Goal: Task Accomplishment & Management: Manage account settings

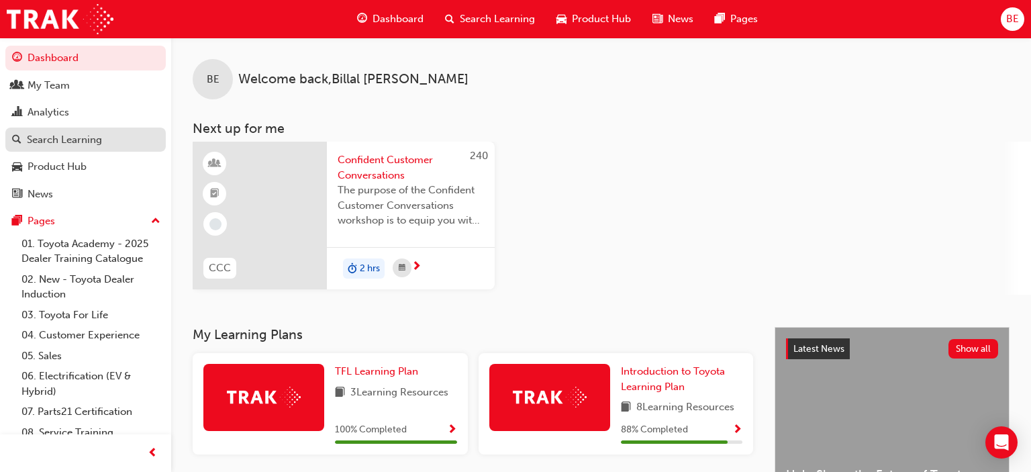
click at [85, 136] on div "Search Learning" at bounding box center [64, 139] width 75 height 15
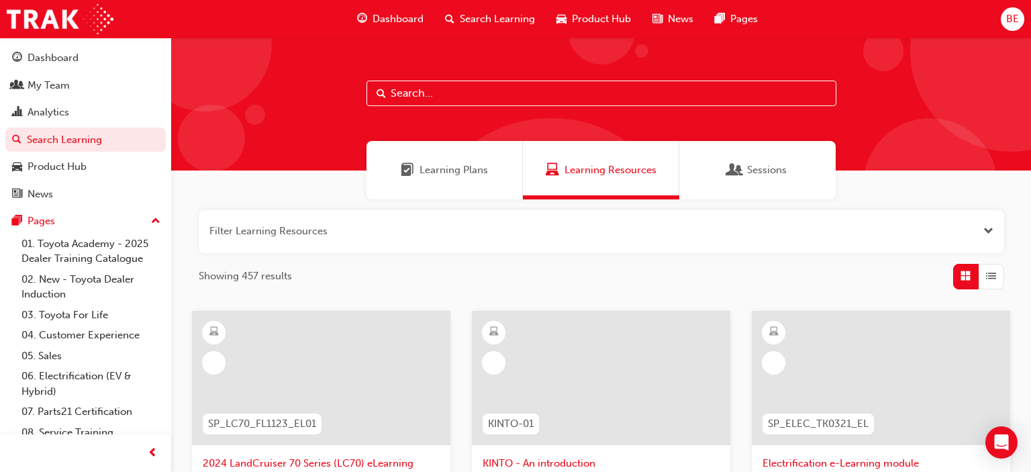
click at [456, 92] on input "text" at bounding box center [601, 94] width 470 height 26
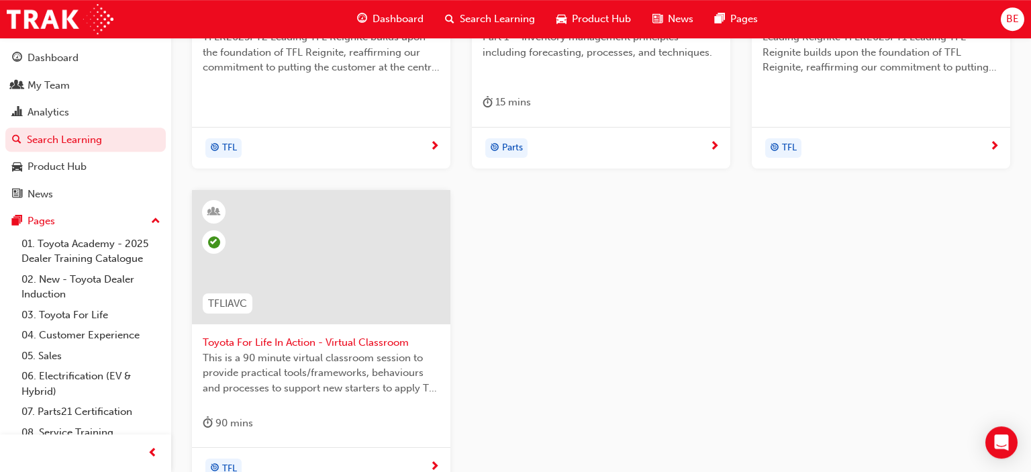
scroll to position [478, 0]
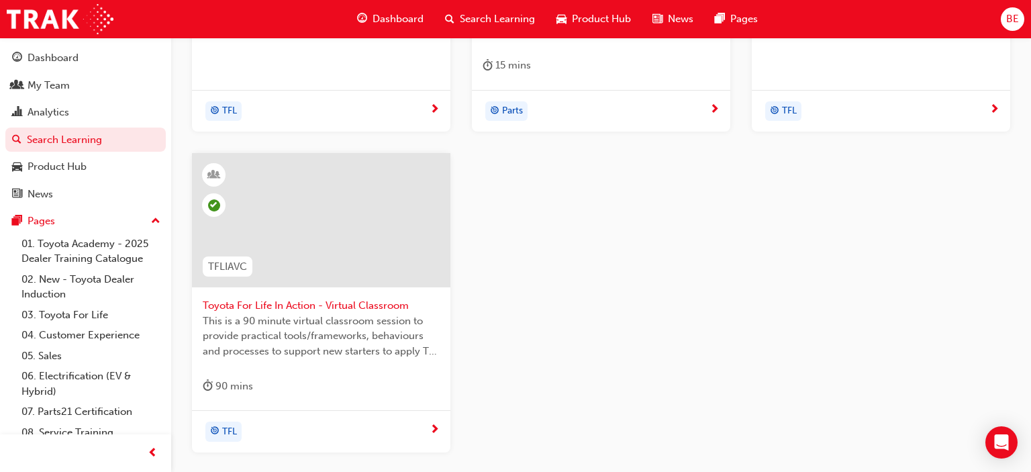
type input "tfl"
click at [324, 234] on div at bounding box center [321, 220] width 258 height 134
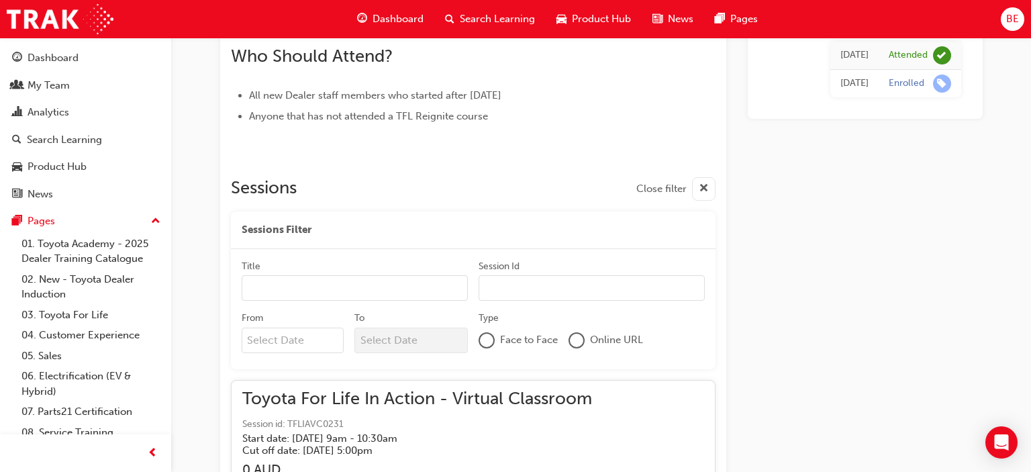
scroll to position [790, 0]
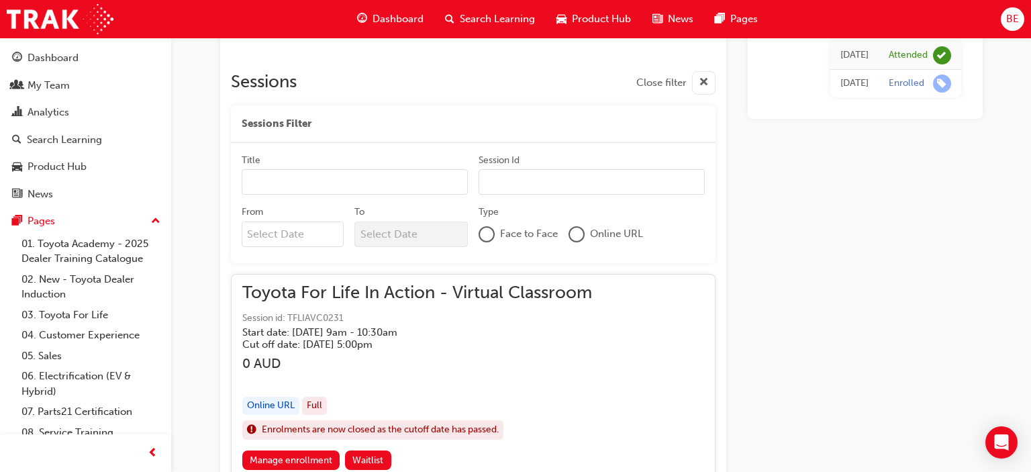
click at [318, 238] on input "From" at bounding box center [293, 234] width 103 height 26
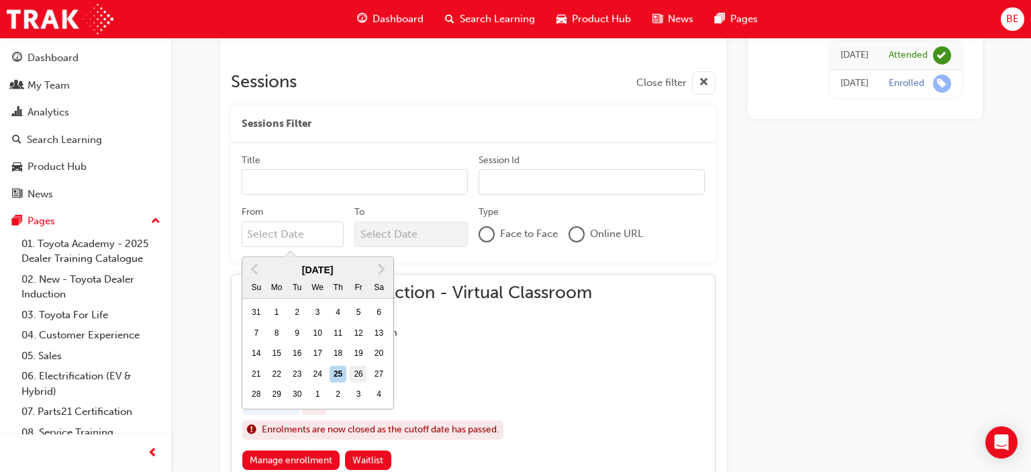
click at [358, 375] on div "26" at bounding box center [358, 374] width 17 height 17
click at [344, 247] on input "From Previous Month Next Month [DATE] Su Mo Tu We Th Fr Sa 31 1 2 3 4 5 6 7 8 9…" at bounding box center [293, 234] width 103 height 26
type input "[DATE]"
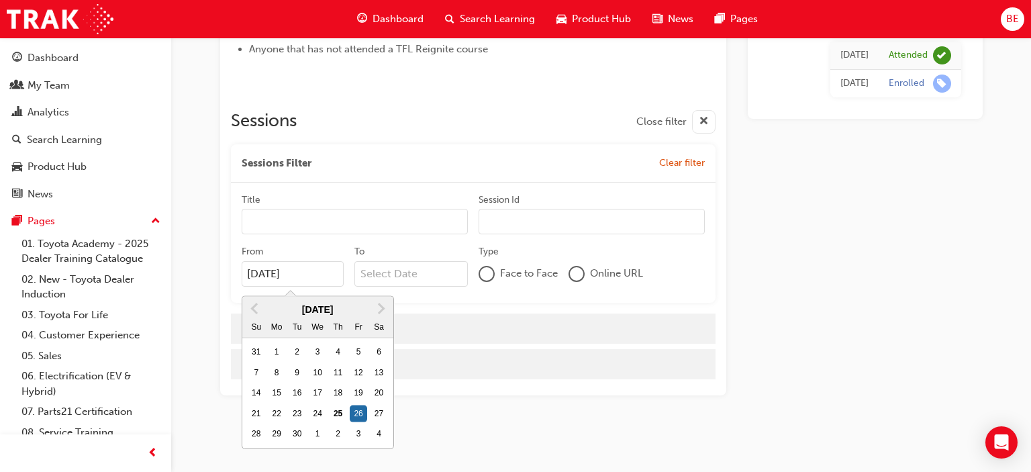
scroll to position [753, 0]
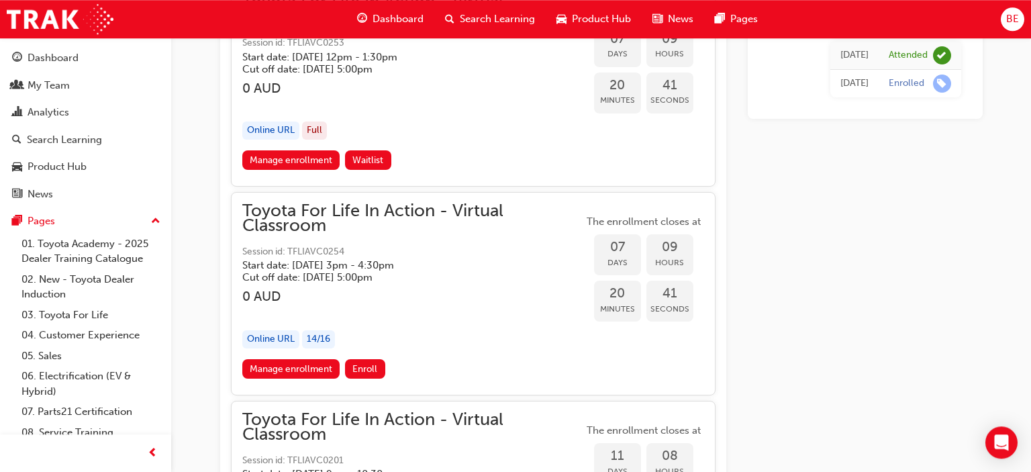
scroll to position [3801, 0]
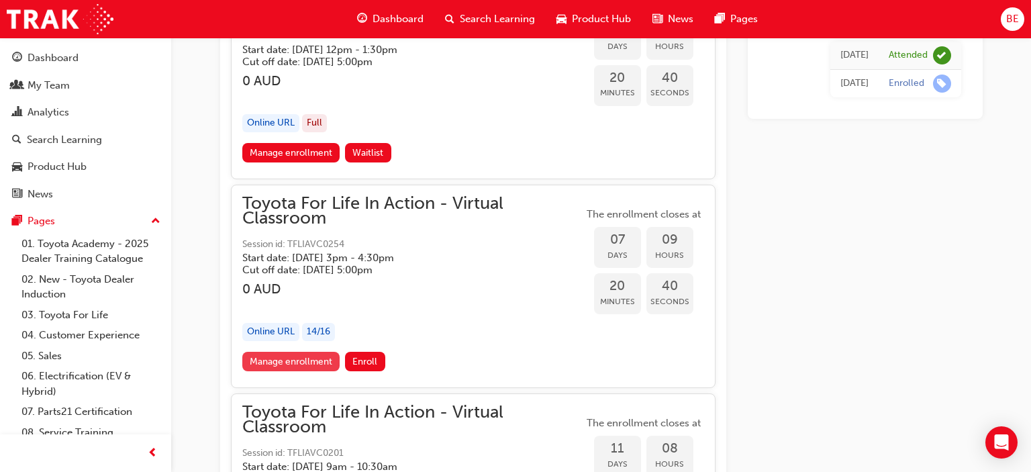
click at [319, 352] on link "Manage enrollment" at bounding box center [291, 361] width 98 height 19
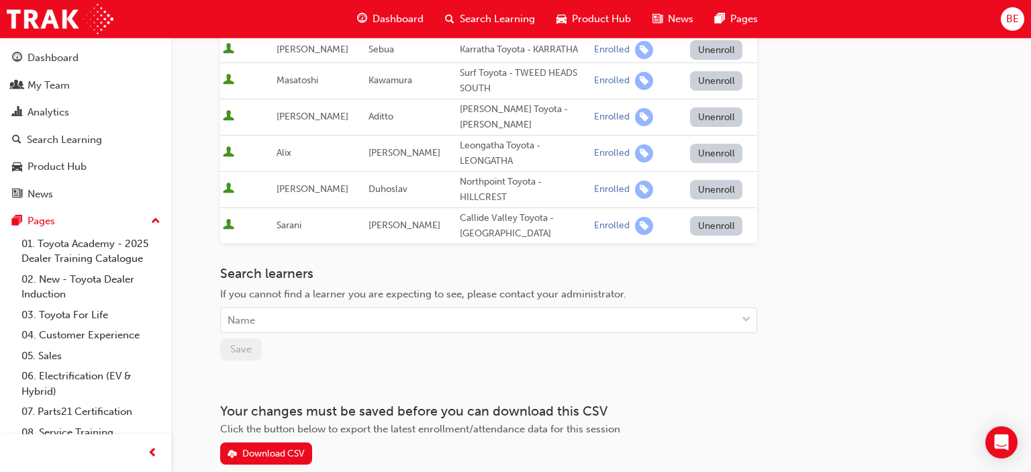
scroll to position [585, 0]
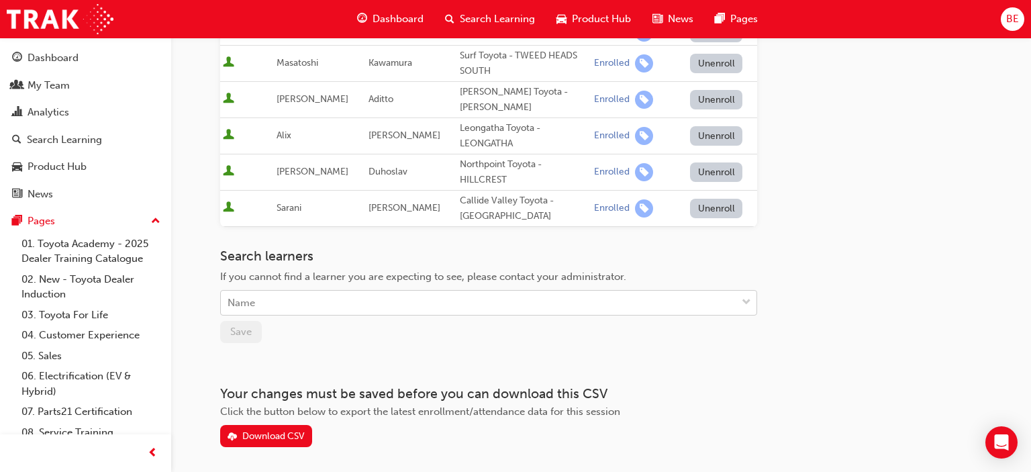
click at [334, 291] on div "Name" at bounding box center [478, 302] width 515 height 23
type input "antho"
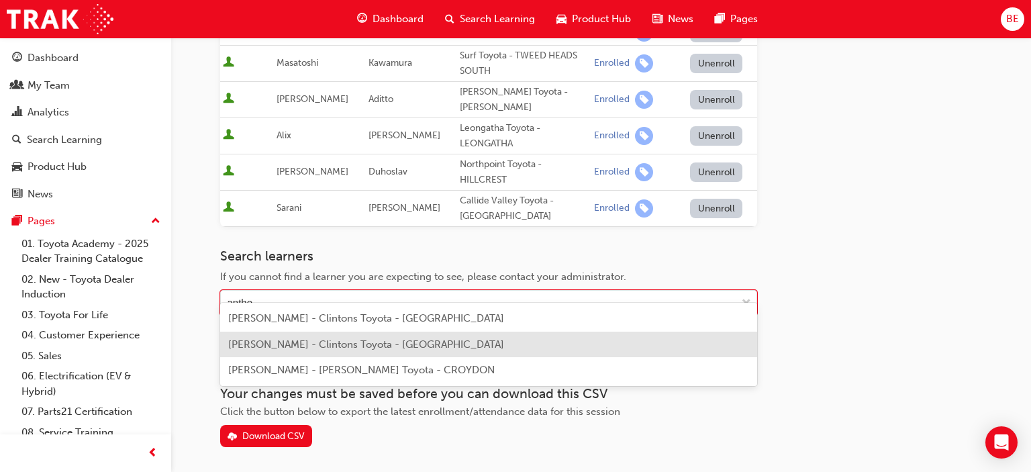
click at [281, 349] on span "[PERSON_NAME] - Clintons Toyota - [GEOGRAPHIC_DATA]" at bounding box center [366, 344] width 276 height 12
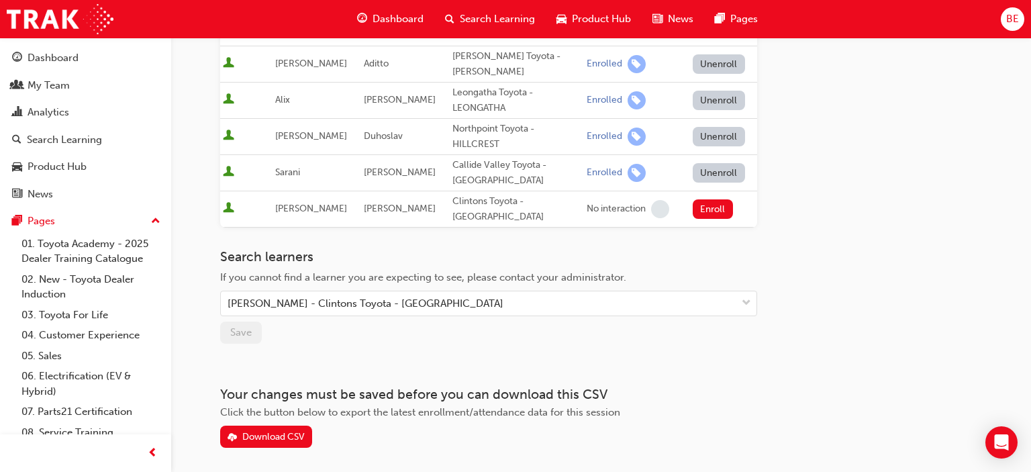
scroll to position [566, 0]
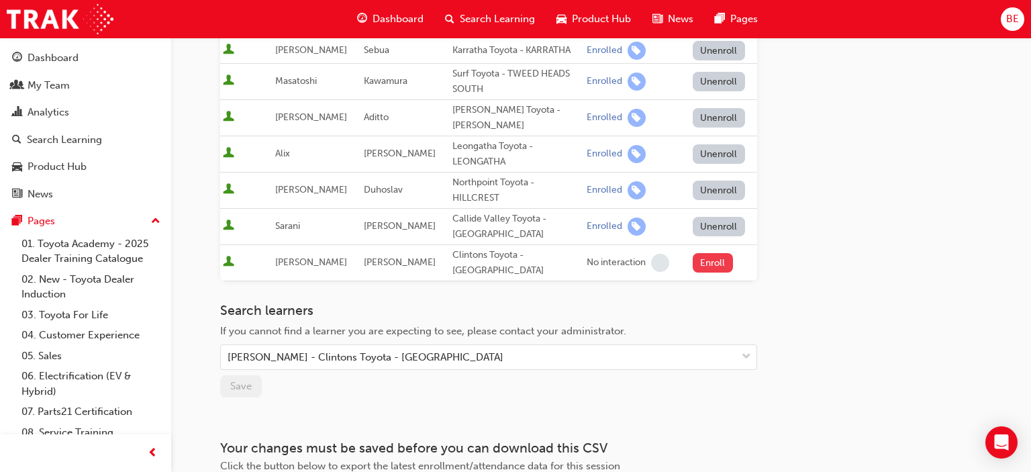
click at [706, 253] on button "Enroll" at bounding box center [713, 262] width 40 height 19
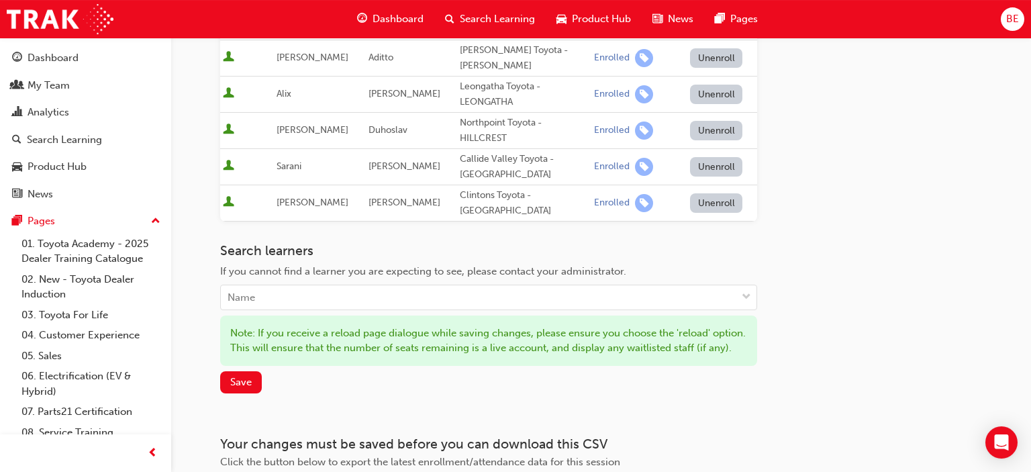
scroll to position [655, 0]
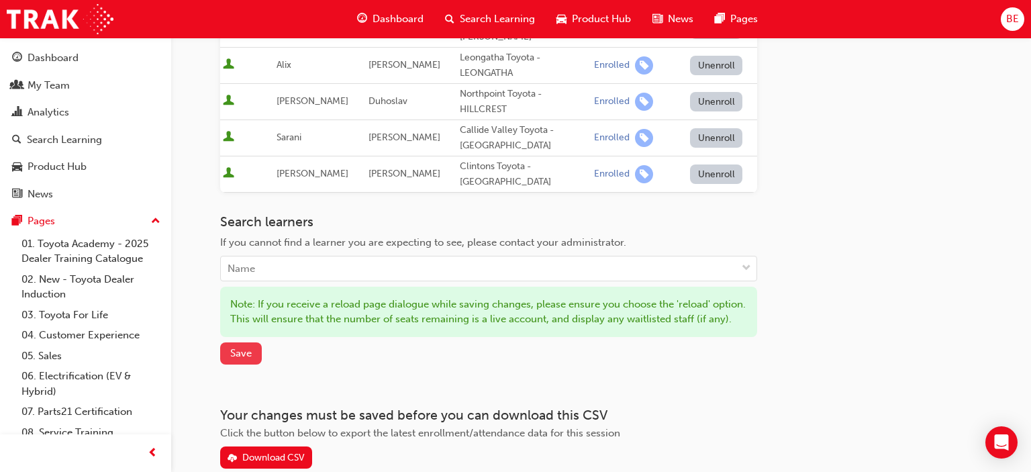
click at [248, 350] on span "Save" at bounding box center [240, 353] width 21 height 12
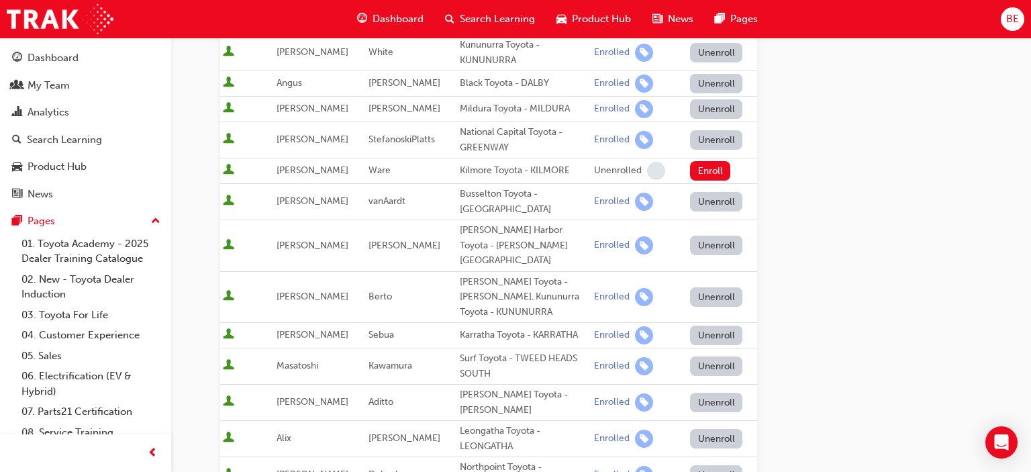
scroll to position [0, 0]
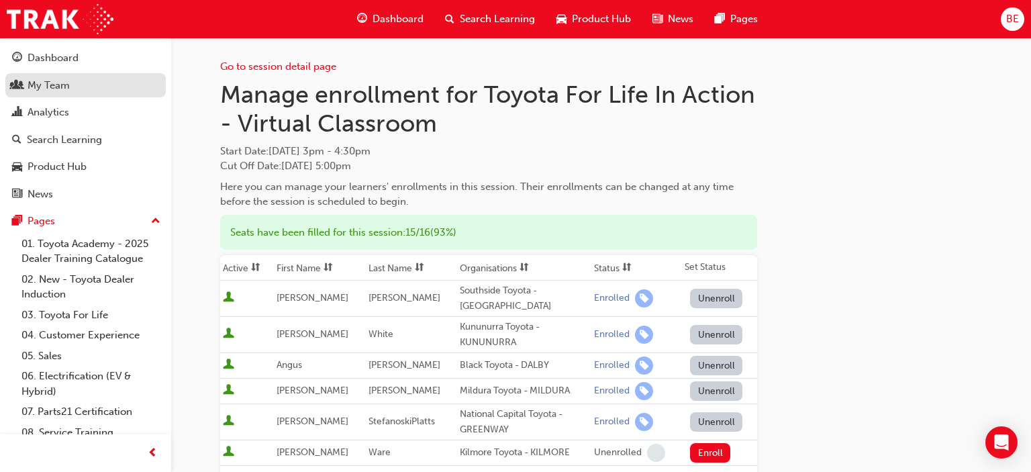
click at [69, 85] on div "My Team" at bounding box center [85, 85] width 147 height 17
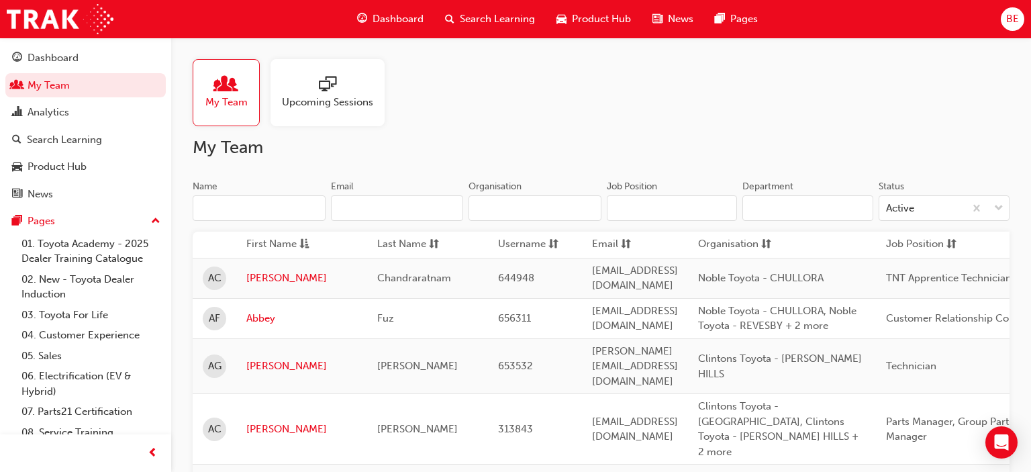
click at [246, 208] on input "Name" at bounding box center [259, 208] width 133 height 26
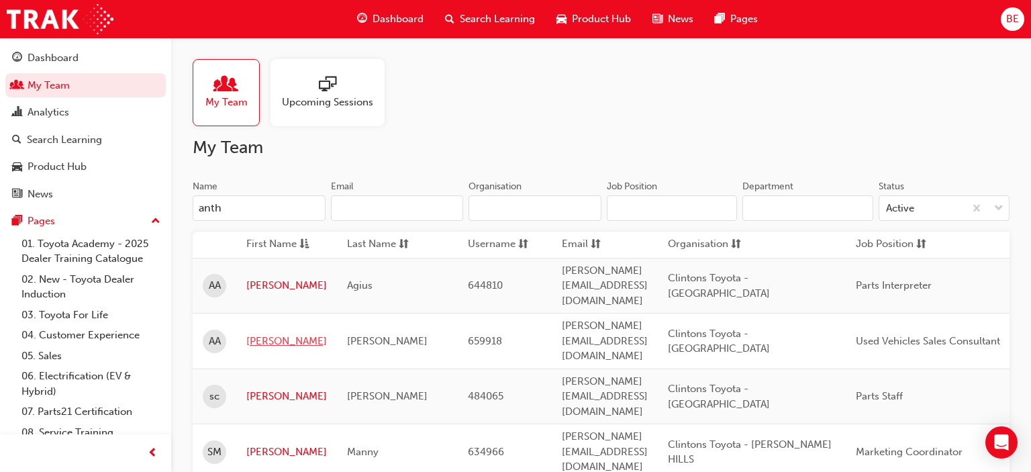
type input "anth"
click at [265, 334] on link "[PERSON_NAME]" at bounding box center [286, 341] width 81 height 15
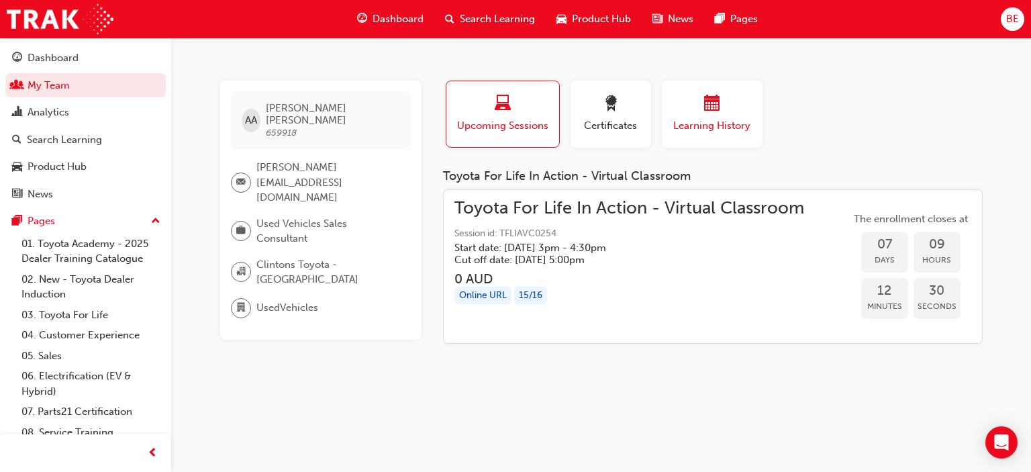
click at [697, 107] on div "button" at bounding box center [712, 105] width 81 height 21
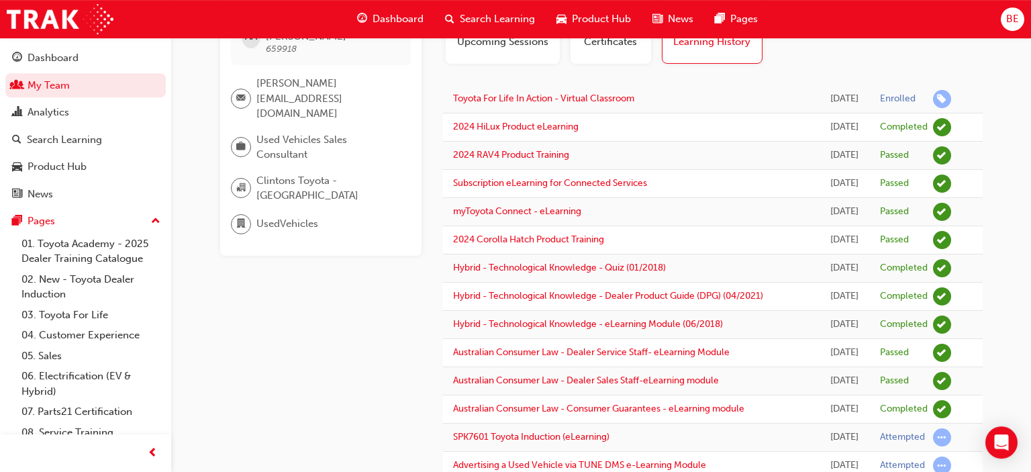
scroll to position [46, 0]
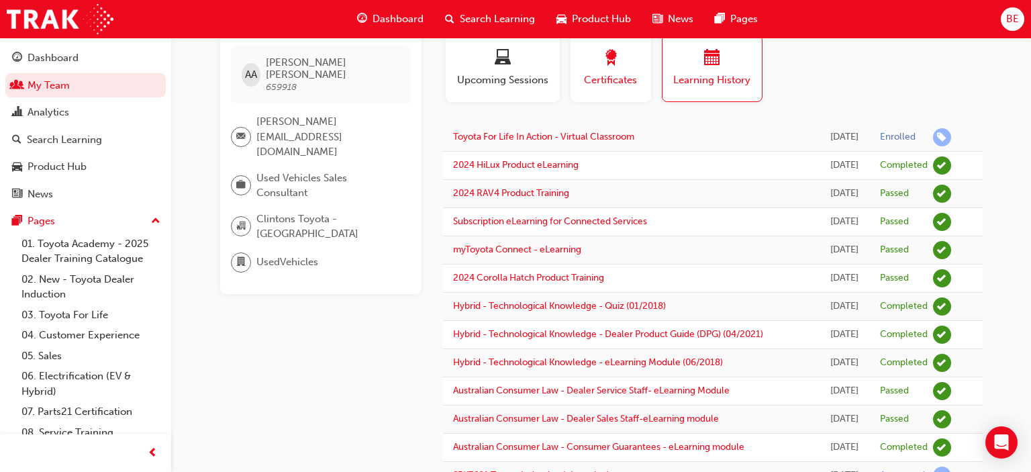
click at [619, 61] on div "button" at bounding box center [611, 60] width 60 height 21
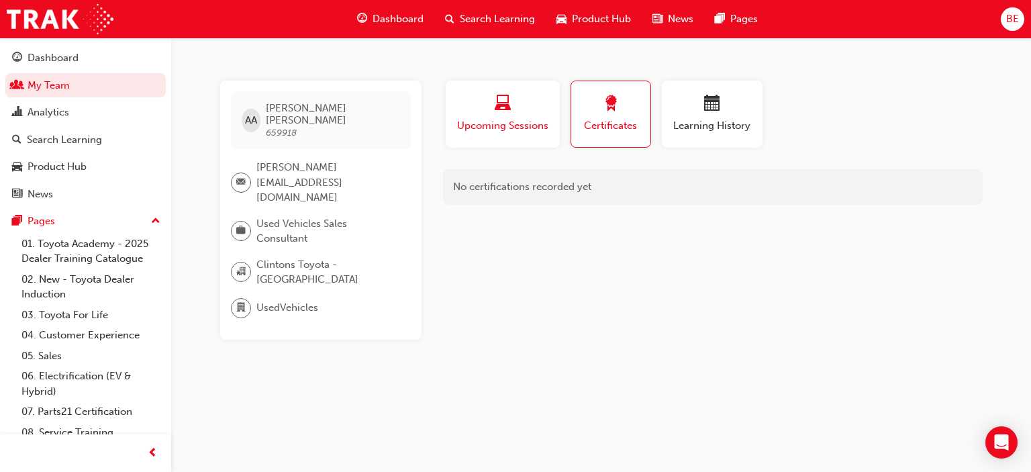
click at [527, 112] on div "button" at bounding box center [503, 105] width 94 height 21
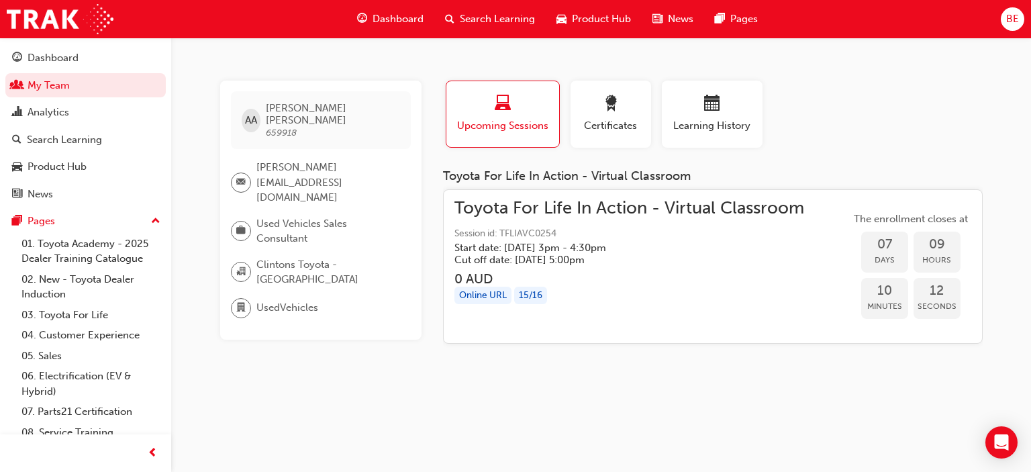
click at [258, 373] on div "AA [PERSON_NAME] 659918 [PERSON_NAME][EMAIL_ADDRESS][DOMAIN_NAME] Used Vehicles…" at bounding box center [515, 236] width 1031 height 472
